Goal: Task Accomplishment & Management: Complete application form

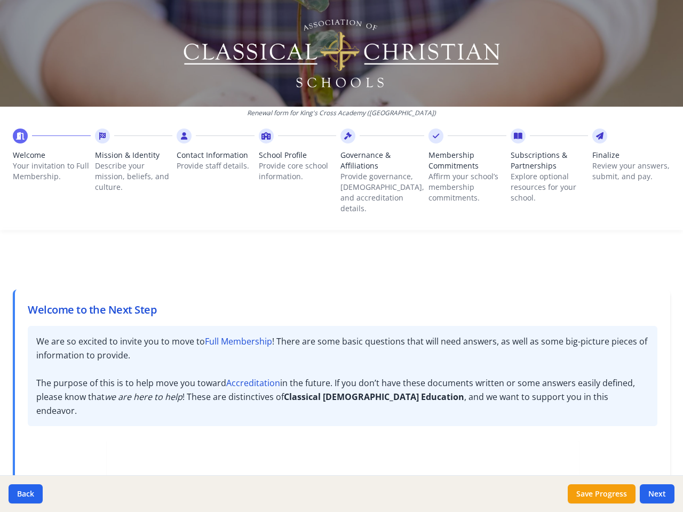
click at [341, 264] on div "Welcome to the Next Step We are so excited to invite you to move to Full Member…" at bounding box center [341, 506] width 657 height 485
click at [51, 163] on p "Your invitation to Full Membership." at bounding box center [52, 171] width 78 height 21
click at [133, 169] on p "Describe your mission, beliefs, and culture." at bounding box center [134, 177] width 78 height 32
click at [214, 158] on span "Contact Information" at bounding box center [216, 155] width 78 height 11
click at [296, 163] on p "Provide core school information." at bounding box center [298, 171] width 78 height 21
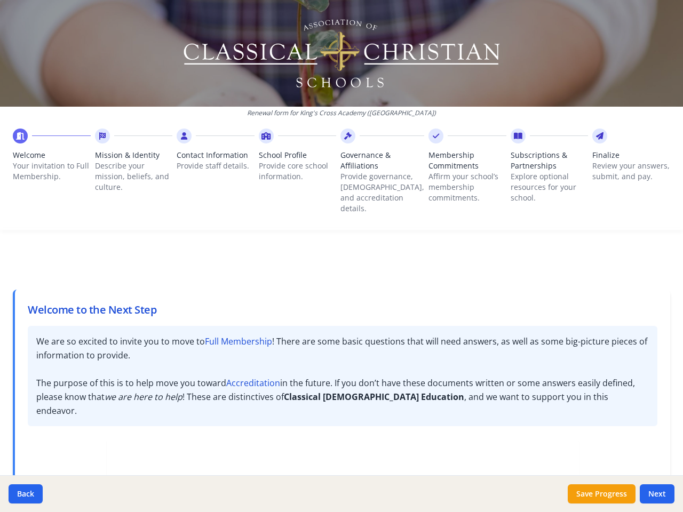
click at [378, 174] on p "Provide governance, [DEMOGRAPHIC_DATA], and accreditation details." at bounding box center [382, 192] width 84 height 43
click at [459, 174] on p "Affirm your school’s membership commitments." at bounding box center [467, 187] width 78 height 32
click at [540, 174] on p "Explore optional resources for your school." at bounding box center [549, 187] width 78 height 32
click at [622, 169] on p "Review your answers, submit, and pay." at bounding box center [631, 171] width 78 height 21
click at [26, 494] on button "Back" at bounding box center [26, 493] width 34 height 19
